Goal: Transaction & Acquisition: Book appointment/travel/reservation

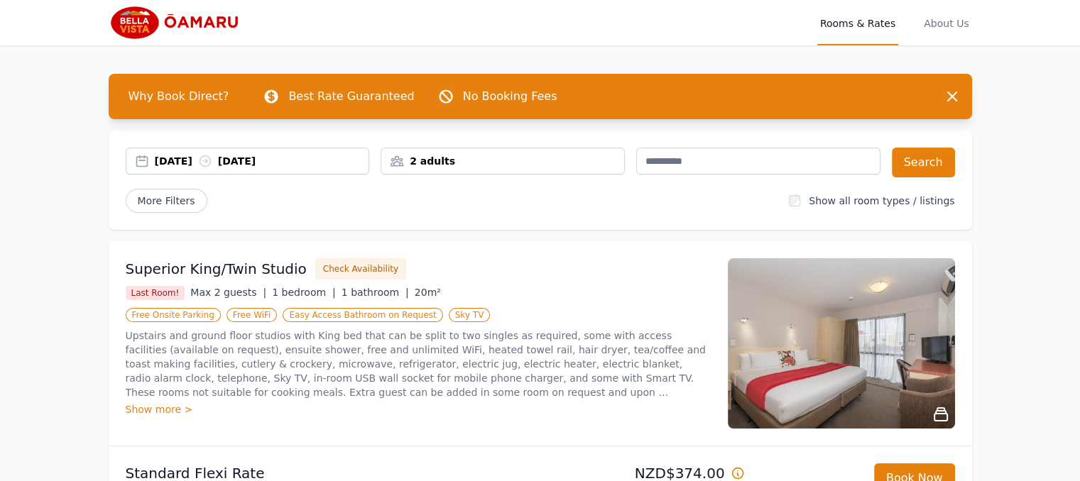
click at [295, 162] on div "[DATE] [DATE]" at bounding box center [262, 161] width 214 height 14
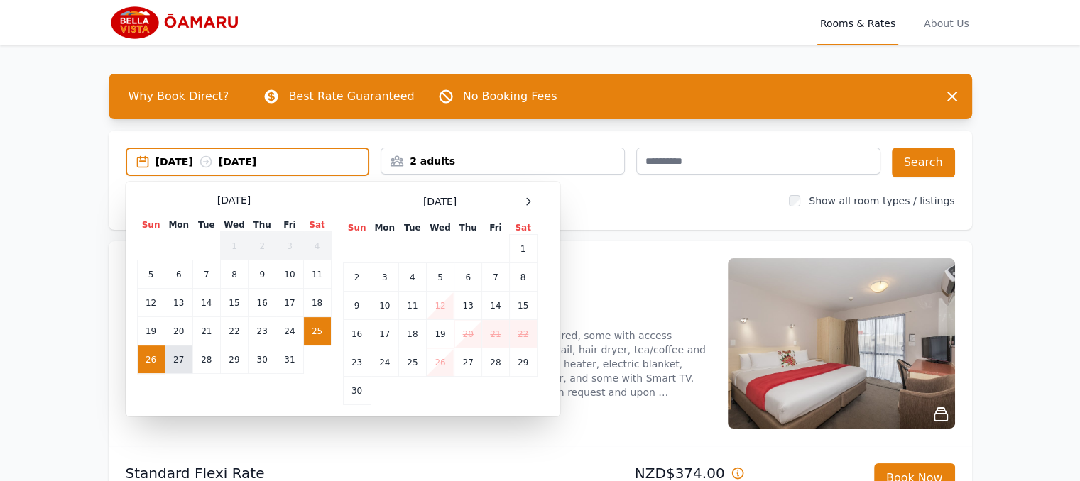
click at [173, 357] on td "27" at bounding box center [179, 360] width 28 height 28
click at [317, 331] on td "25" at bounding box center [317, 331] width 28 height 28
click at [175, 358] on td "27" at bounding box center [179, 360] width 28 height 28
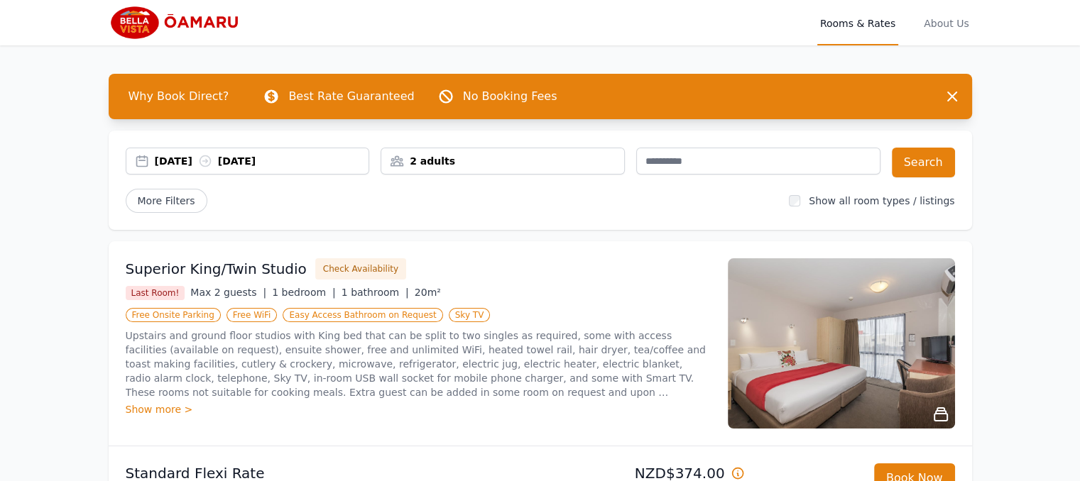
click at [460, 160] on div "2 adults" at bounding box center [502, 161] width 243 height 14
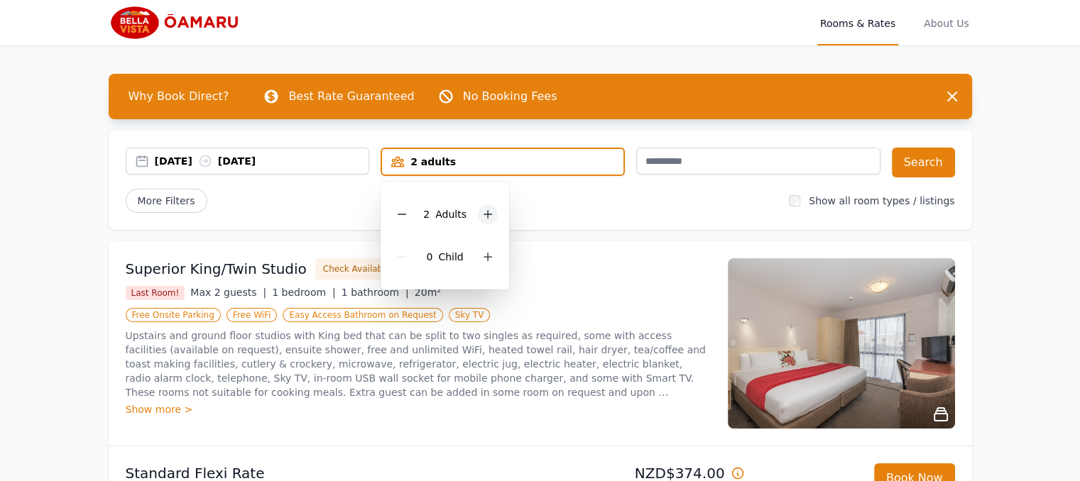
click at [486, 214] on icon at bounding box center [488, 215] width 8 height 8
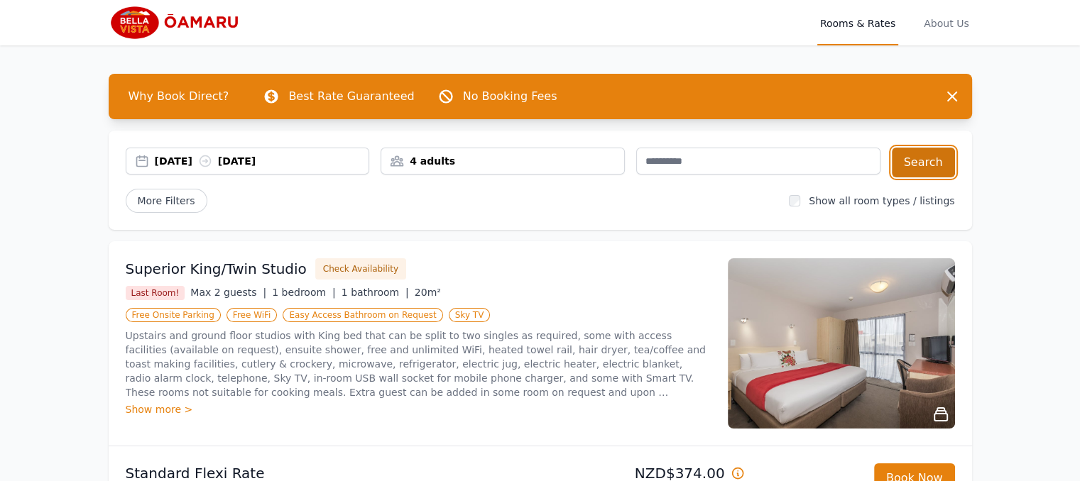
click at [927, 160] on button "Search" at bounding box center [923, 163] width 63 height 30
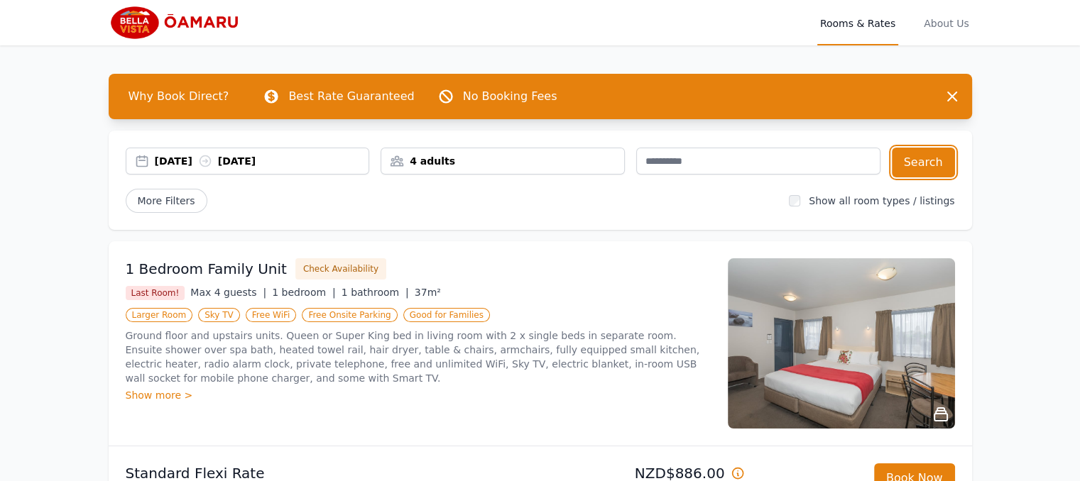
drag, startPoint x: 927, startPoint y: 160, endPoint x: 706, endPoint y: 218, distance: 228.3
click at [706, 218] on div "[DATE] [DATE] 4 adults Search More Filters Show all room types / listings" at bounding box center [540, 180] width 863 height 99
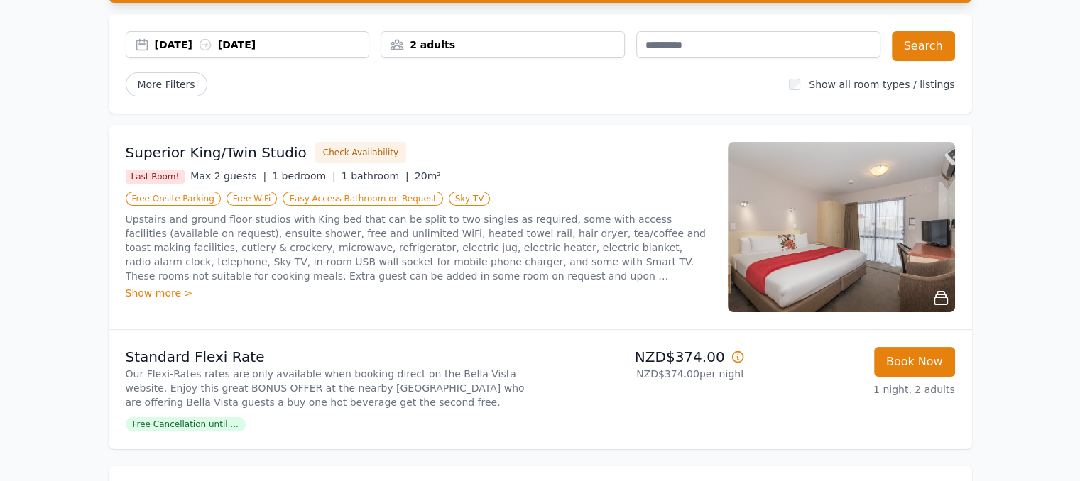
scroll to position [114, 0]
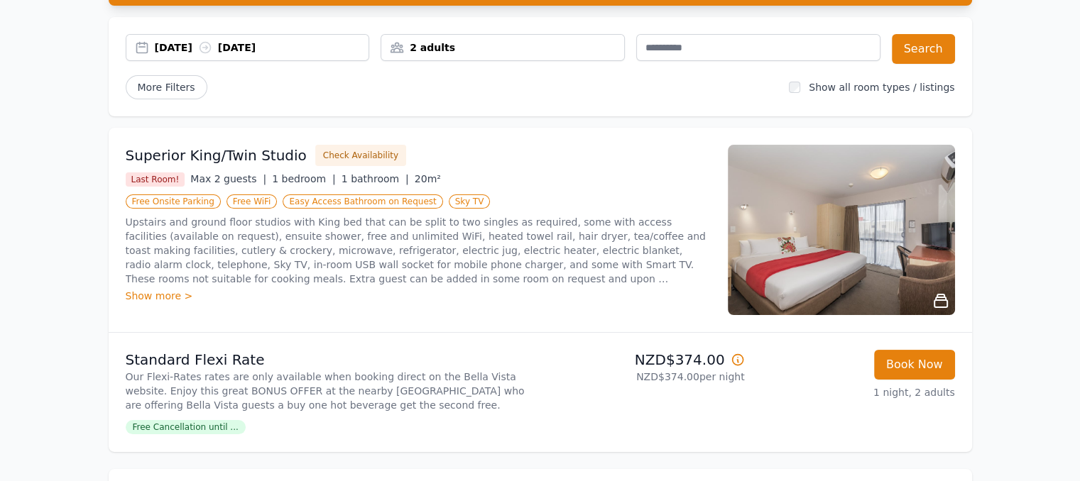
click at [457, 43] on div "2 adults" at bounding box center [502, 47] width 243 height 14
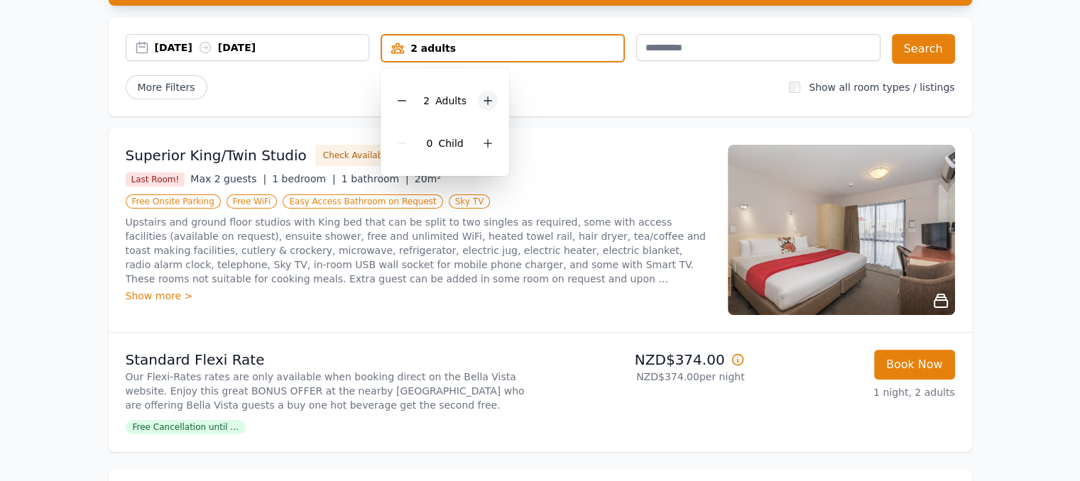
click at [484, 100] on icon at bounding box center [488, 101] width 8 height 8
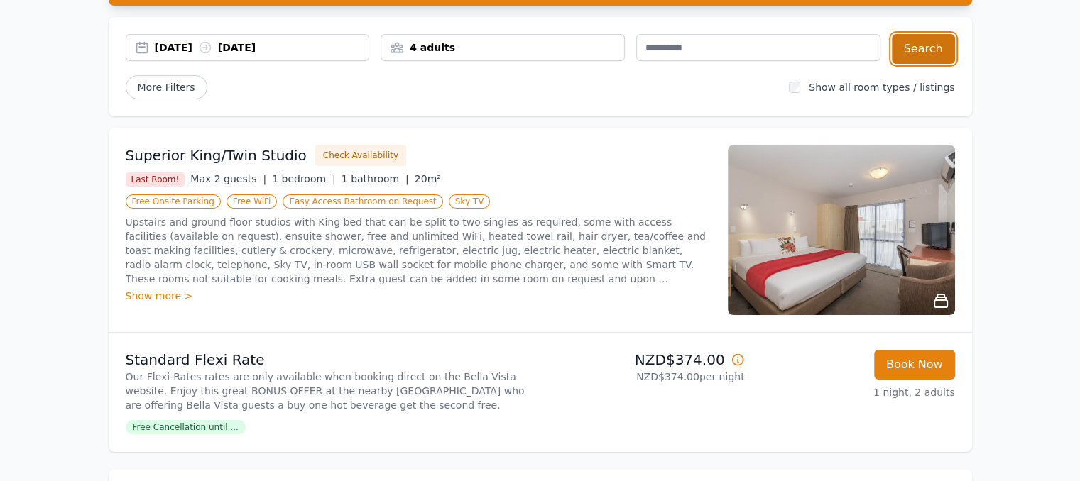
click at [923, 48] on button "Search" at bounding box center [923, 49] width 63 height 30
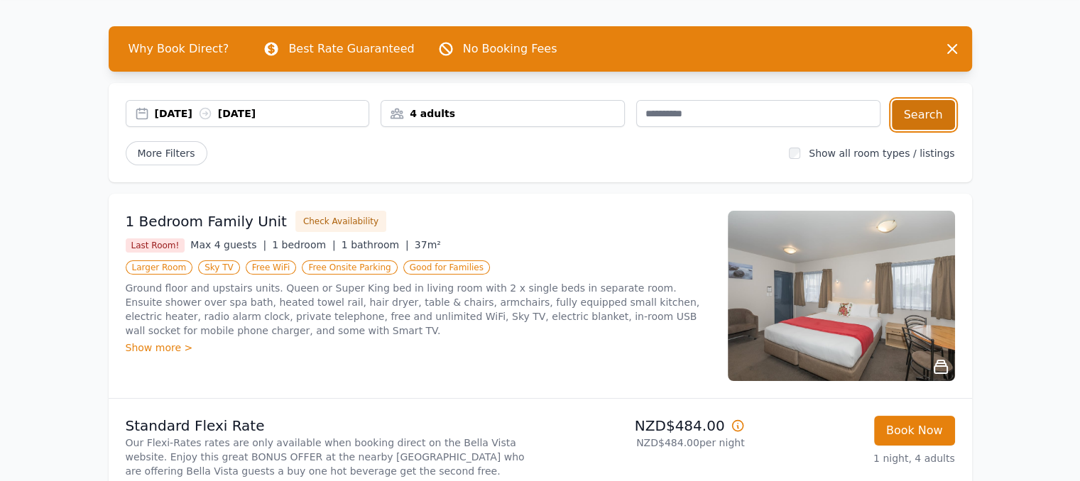
scroll to position [26, 0]
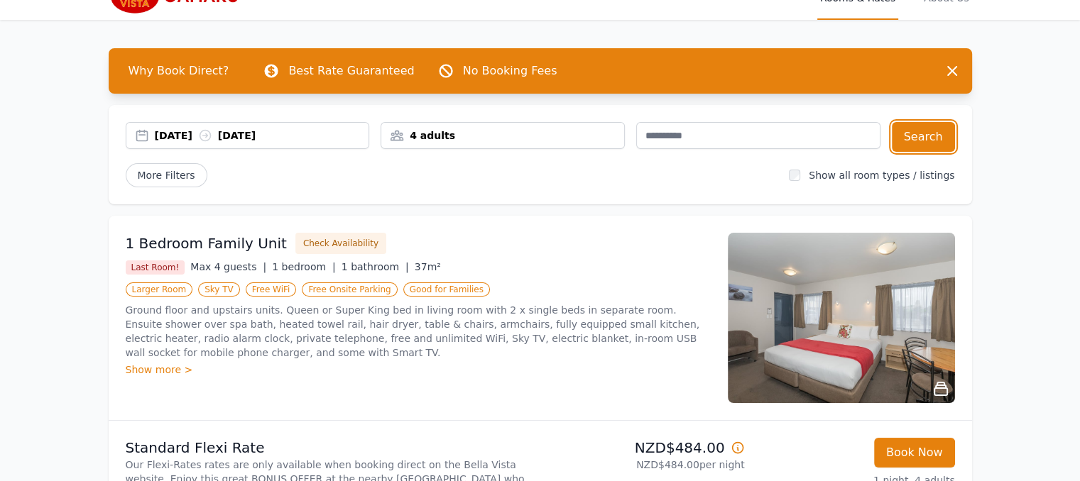
click at [583, 137] on div "4 adults" at bounding box center [502, 135] width 243 height 14
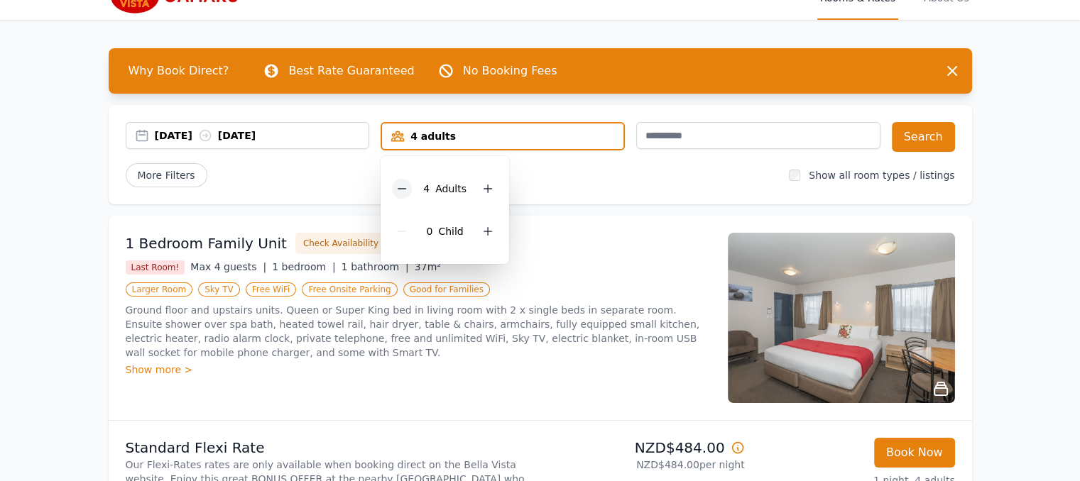
click at [403, 190] on icon at bounding box center [401, 188] width 11 height 11
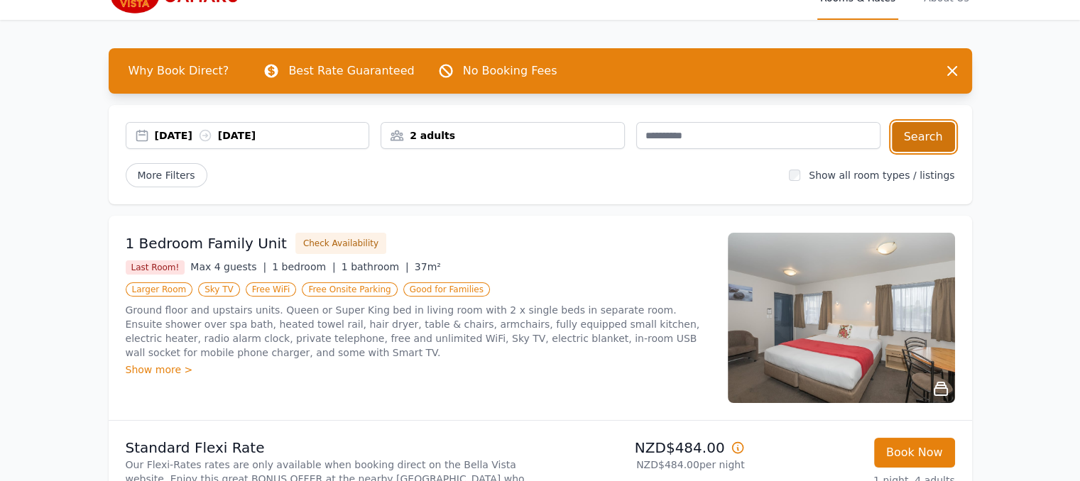
click at [924, 131] on button "Search" at bounding box center [923, 137] width 63 height 30
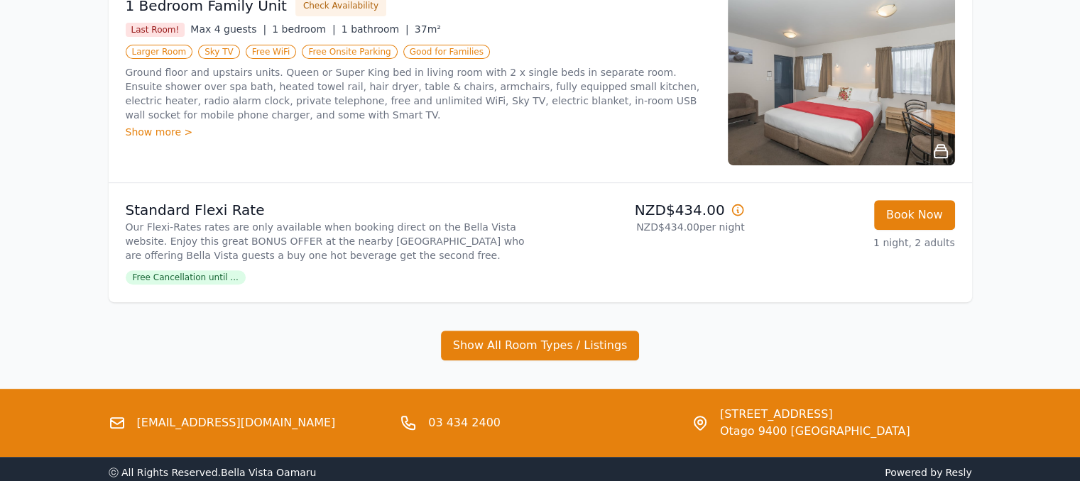
scroll to position [625, 0]
